Goal: Navigation & Orientation: Understand site structure

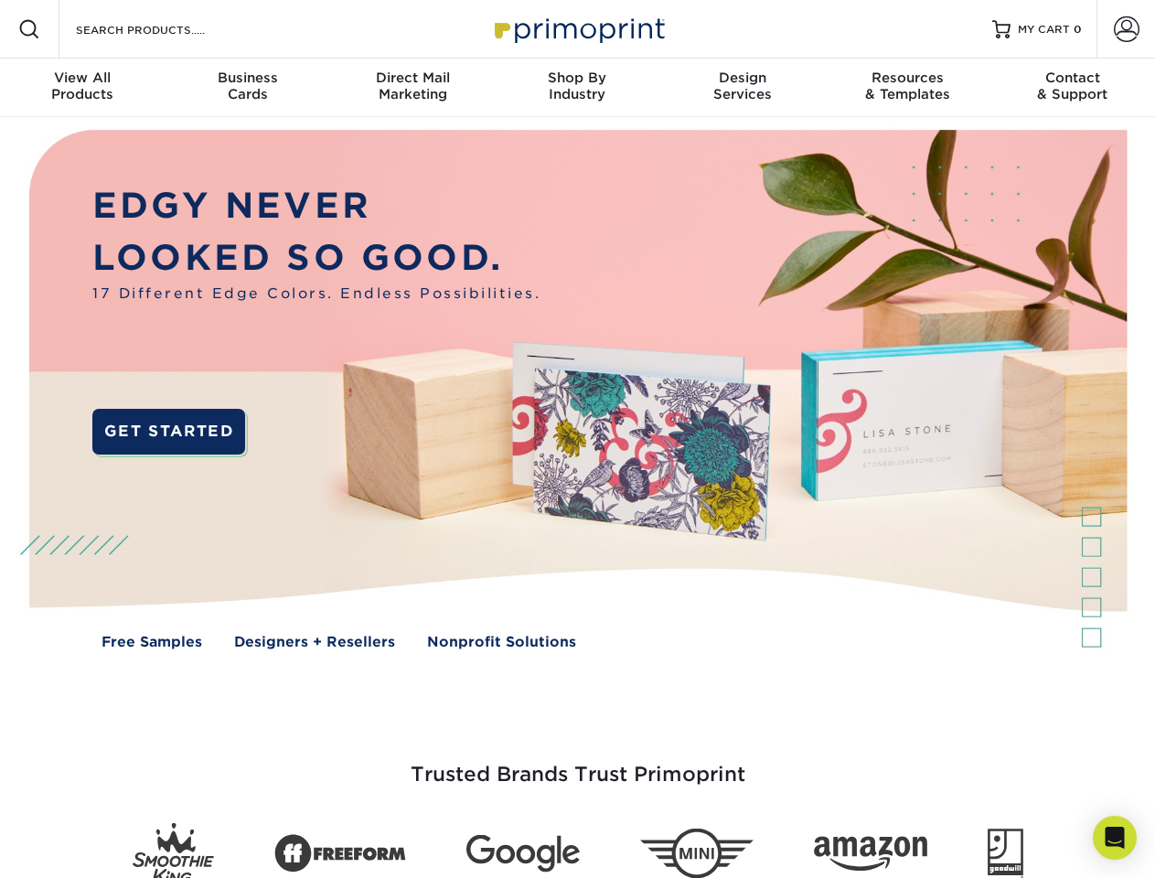
click at [577, 439] on img at bounding box center [576, 403] width 1143 height 572
click at [29, 29] on span at bounding box center [29, 29] width 22 height 22
click at [1126, 29] on span at bounding box center [1127, 29] width 26 height 26
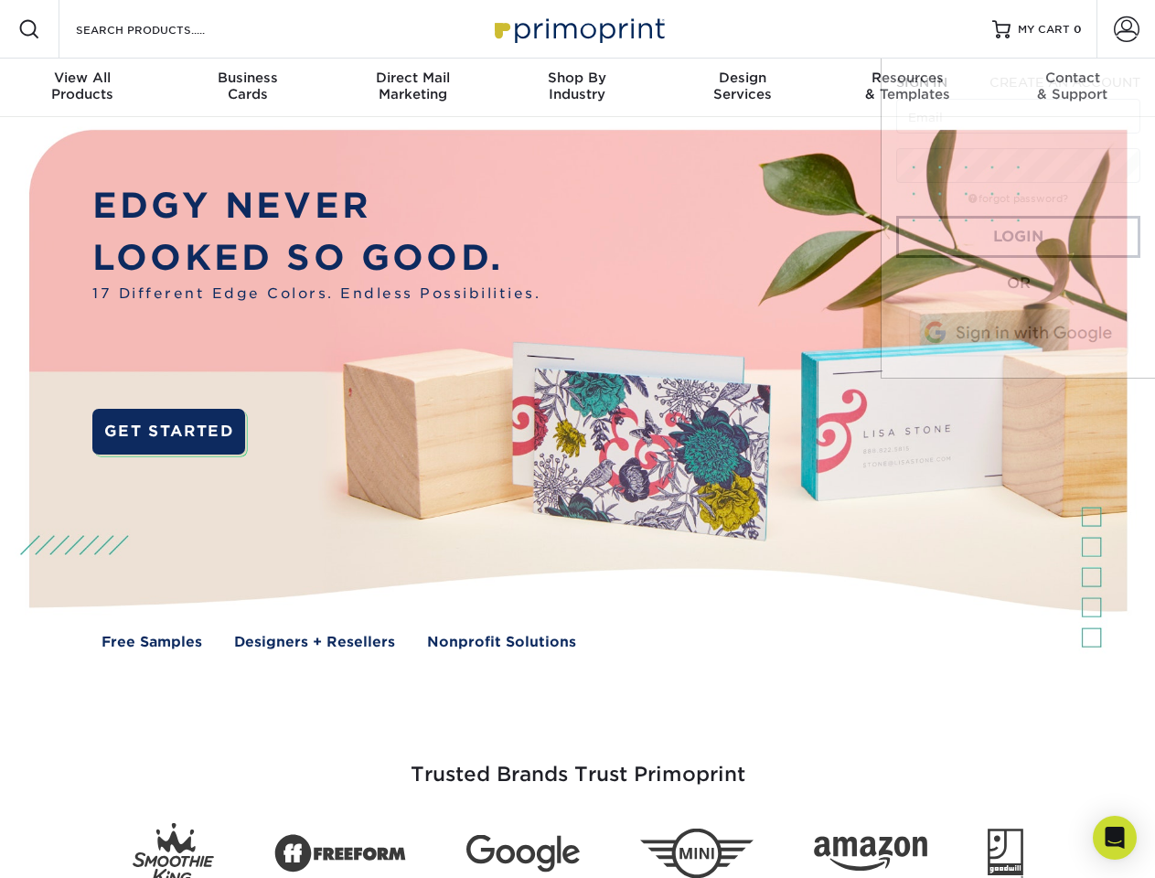
click at [82, 88] on div "View All Products" at bounding box center [82, 86] width 165 height 33
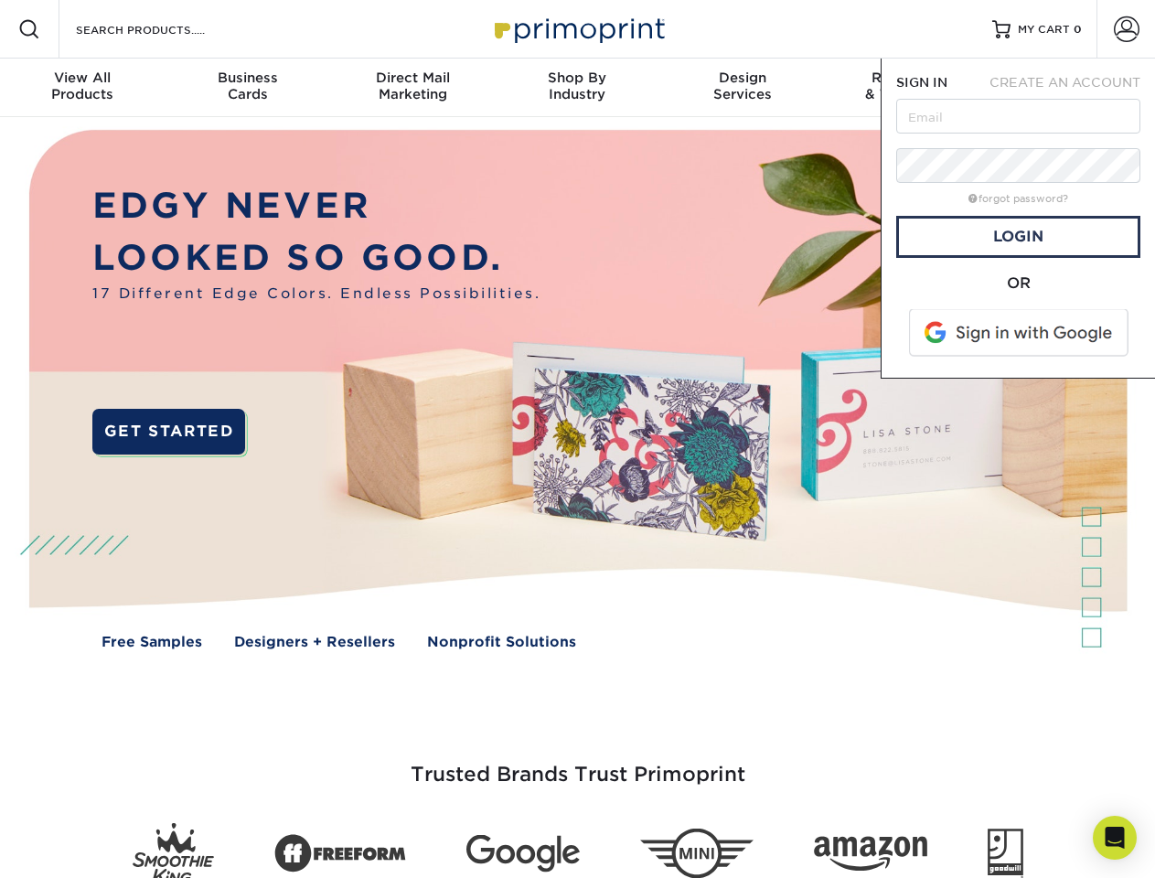
click at [247, 88] on div "Business Cards" at bounding box center [247, 86] width 165 height 33
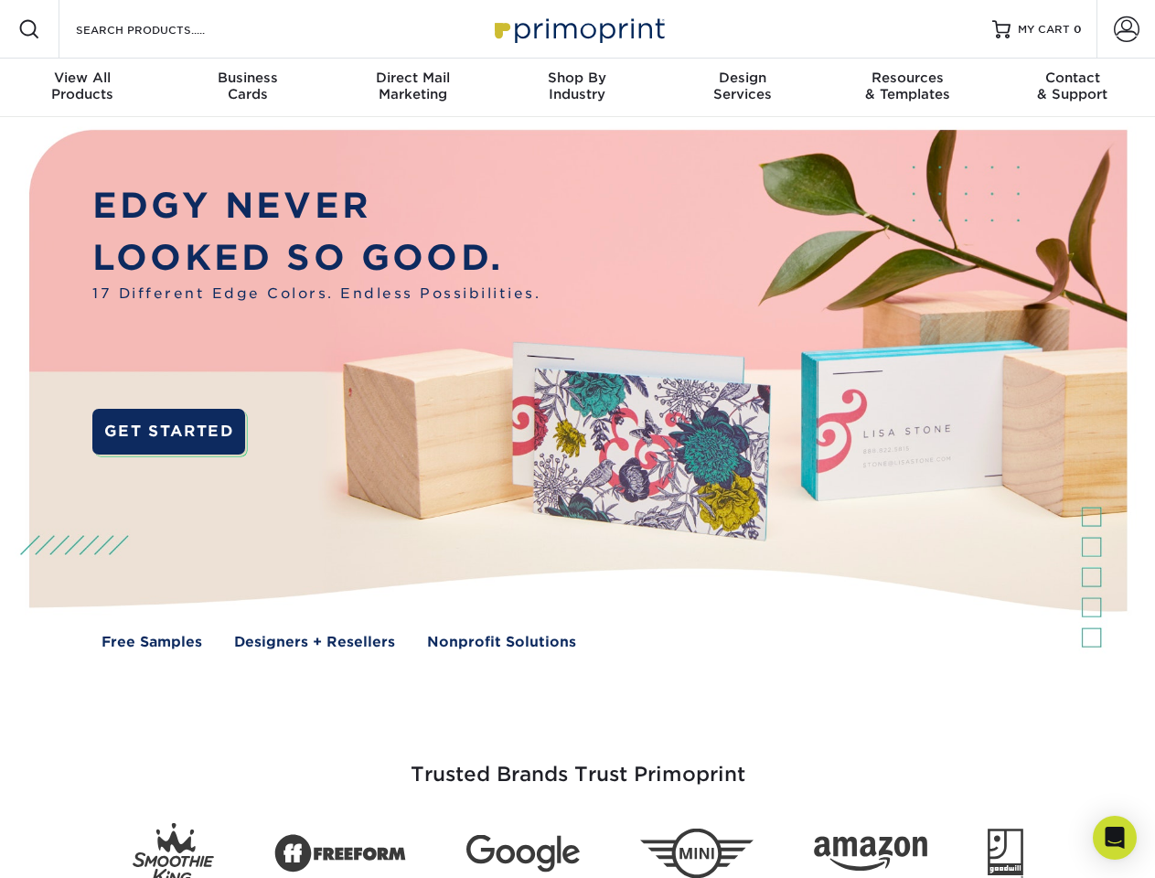
click at [413, 88] on div "Direct Mail Marketing" at bounding box center [412, 86] width 165 height 33
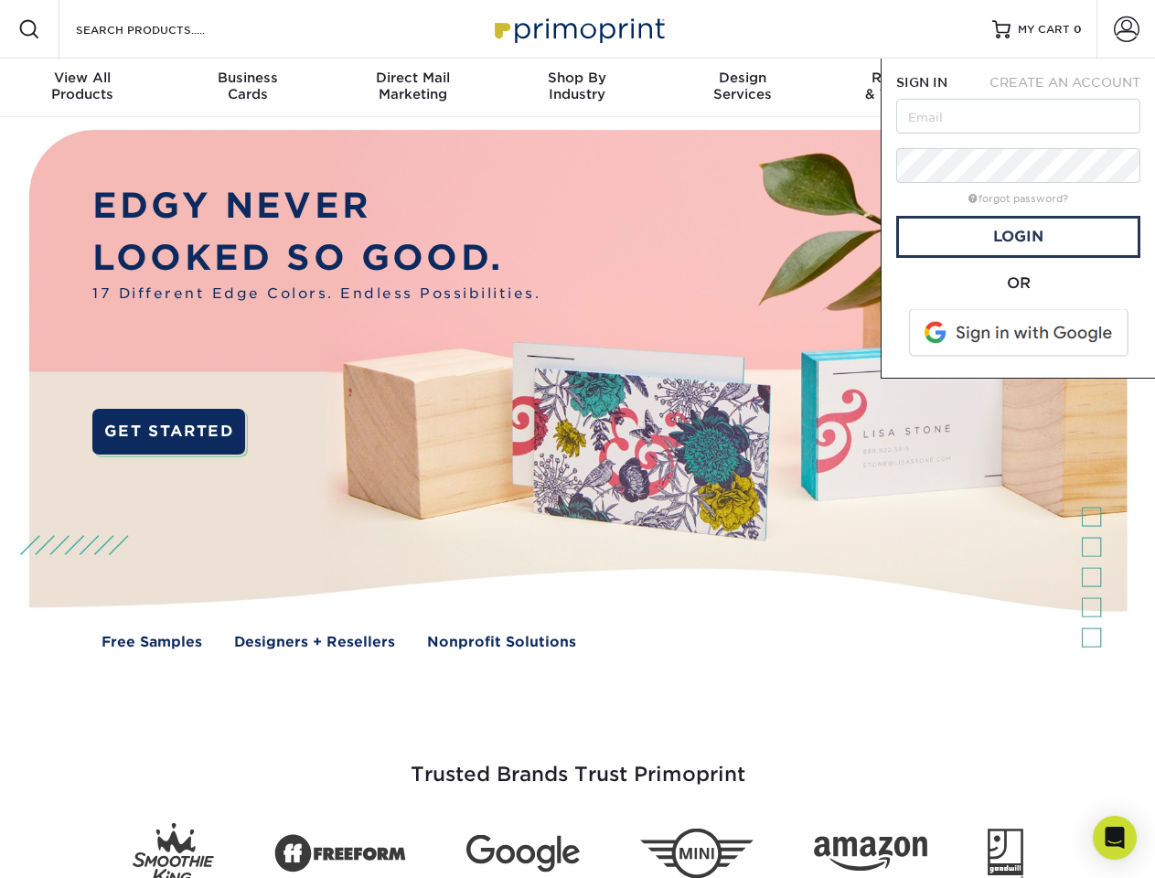
click at [577, 88] on div "Shop By Industry" at bounding box center [577, 86] width 165 height 33
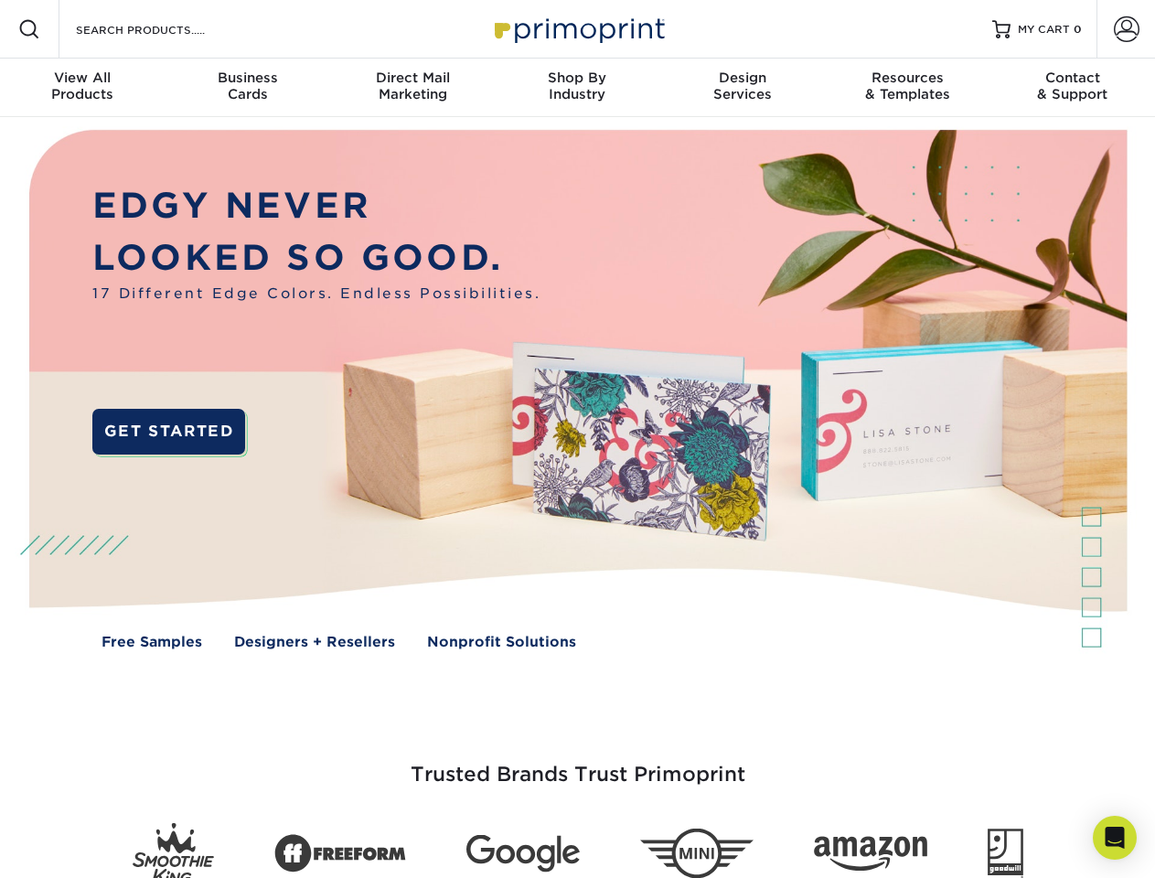
click at [743, 88] on div "Design Services" at bounding box center [742, 86] width 165 height 33
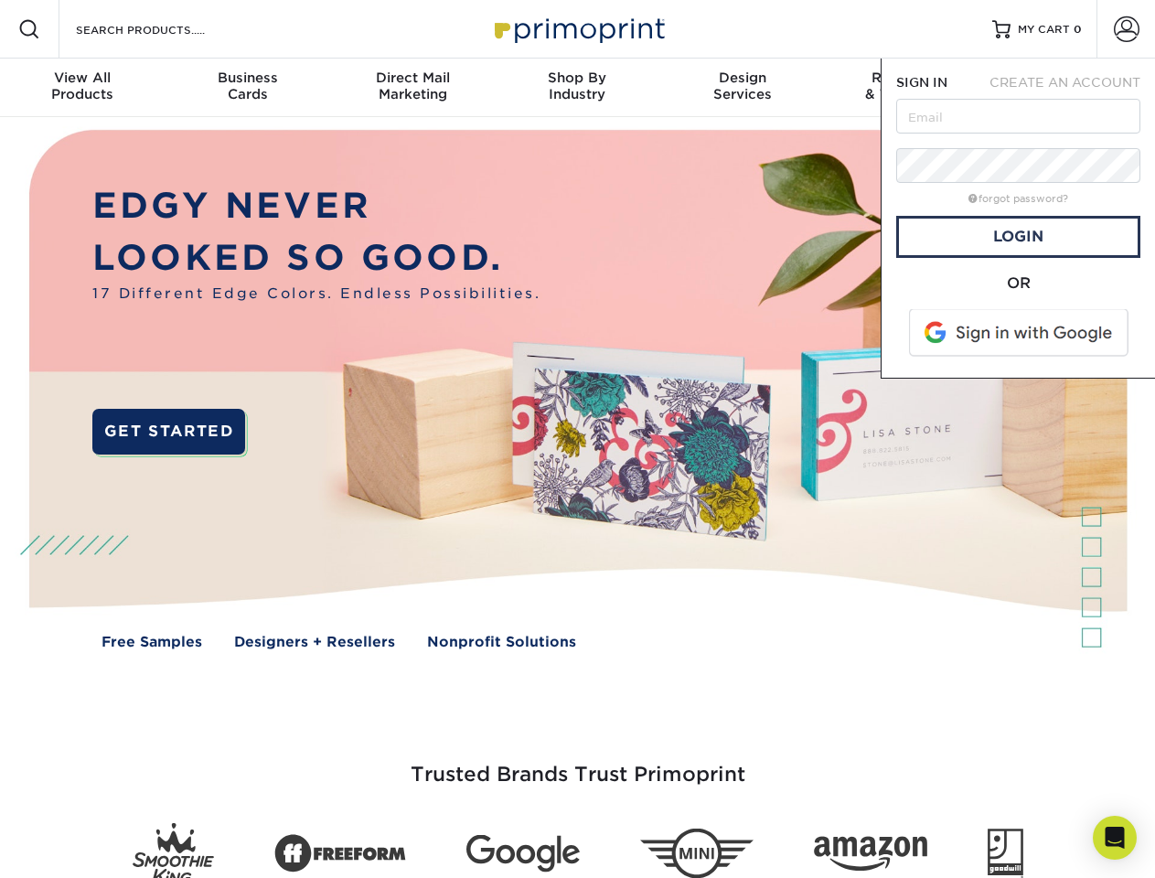
click at [907, 88] on span "SIGN IN" at bounding box center [921, 82] width 51 height 15
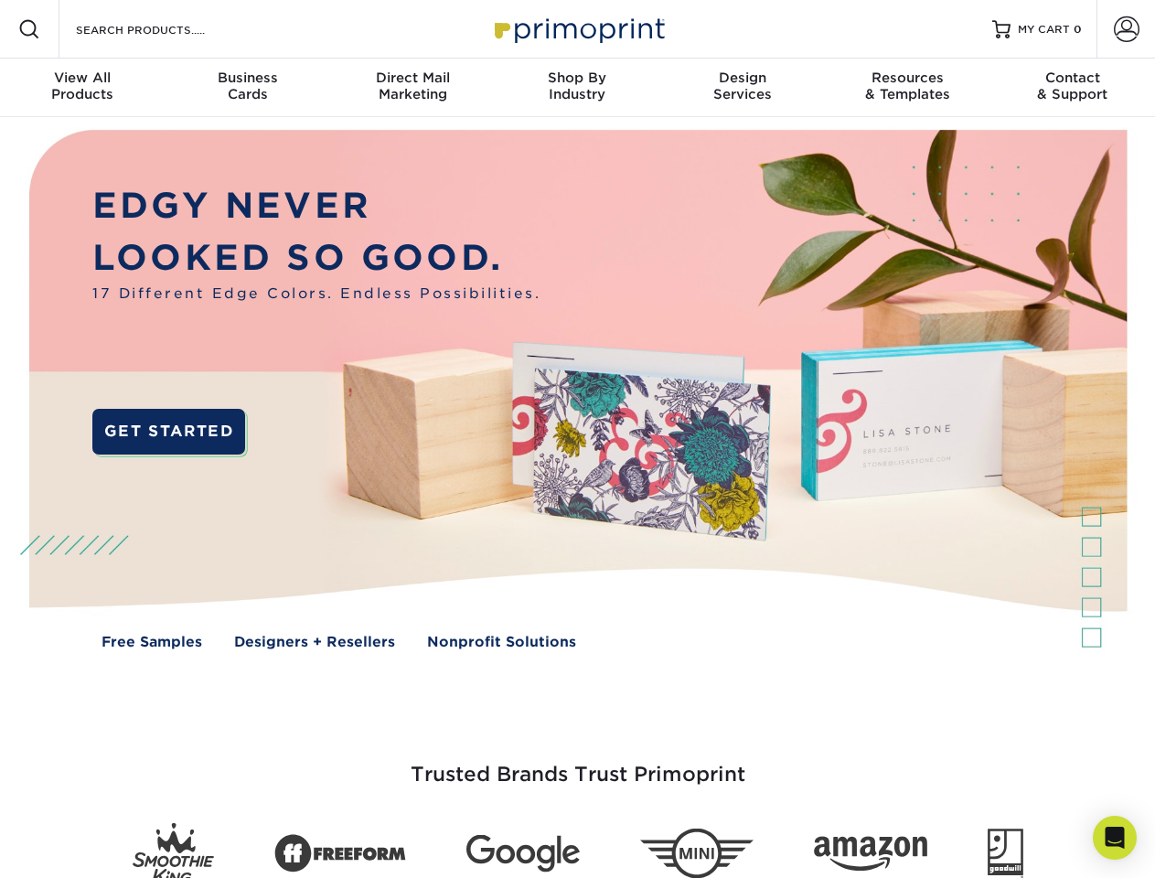
click at [1073, 88] on div "Contact & Support" at bounding box center [1073, 86] width 165 height 33
